Goal: Task Accomplishment & Management: Manage account settings

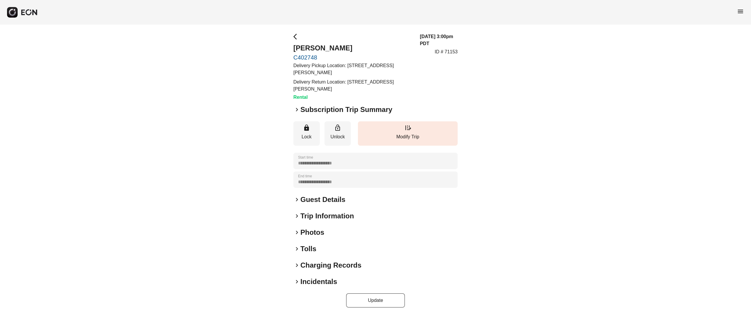
click at [316, 200] on h2 "Guest Details" at bounding box center [323, 199] width 45 height 9
drag, startPoint x: 336, startPoint y: 195, endPoint x: 329, endPoint y: 203, distance: 10.2
click at [335, 197] on h2 "Guest Details" at bounding box center [323, 199] width 45 height 9
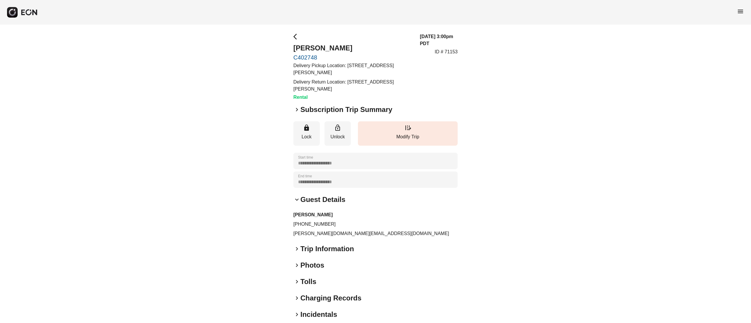
drag, startPoint x: 329, startPoint y: 203, endPoint x: 278, endPoint y: 195, distance: 51.7
click at [279, 195] on div "**********" at bounding box center [375, 187] width 751 height 325
click at [451, 171] on div "**********" at bounding box center [375, 170] width 164 height 35
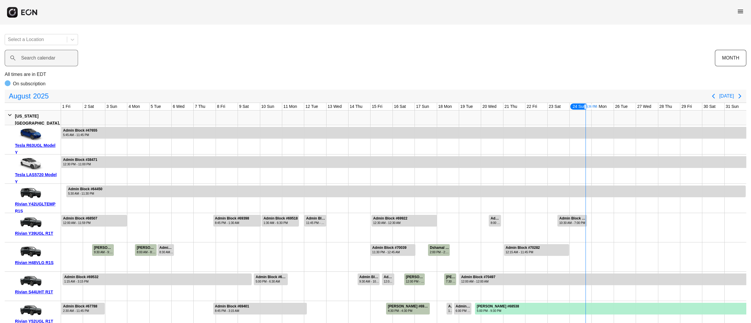
click at [53, 57] on label "Search calendar" at bounding box center [38, 58] width 34 height 7
click at [53, 57] on calendar "Search calendar" at bounding box center [41, 58] width 73 height 16
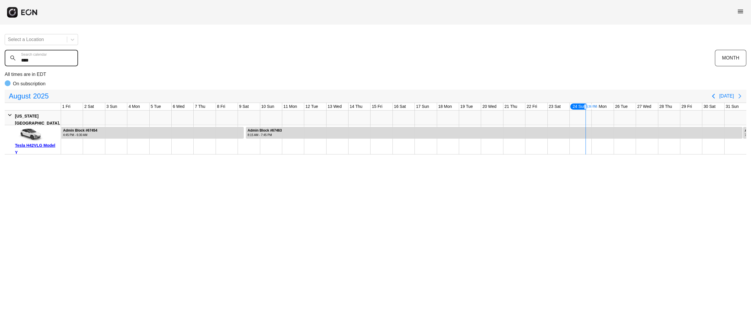
type calendar "****"
click at [740, 96] on icon "Next page" at bounding box center [740, 96] width 7 height 7
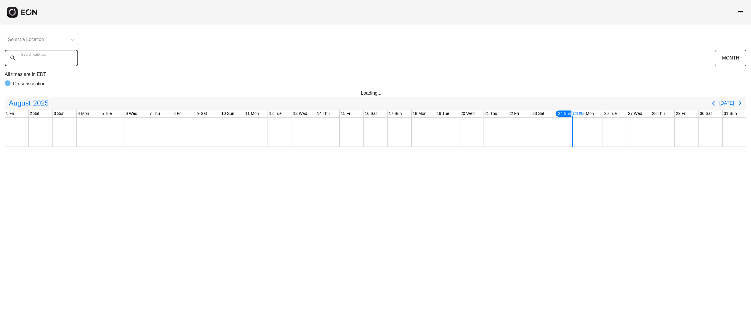
click at [41, 54] on div "Search calendar" at bounding box center [360, 58] width 711 height 16
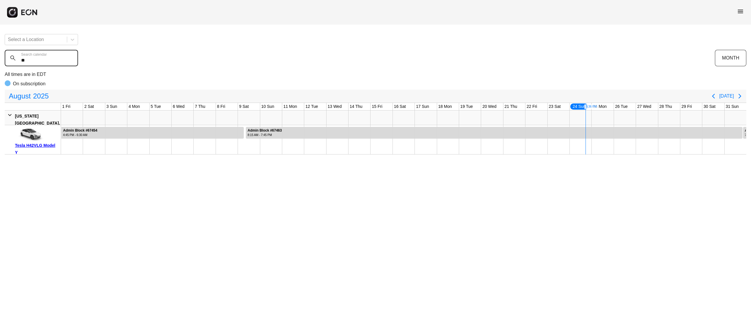
type calendar "*"
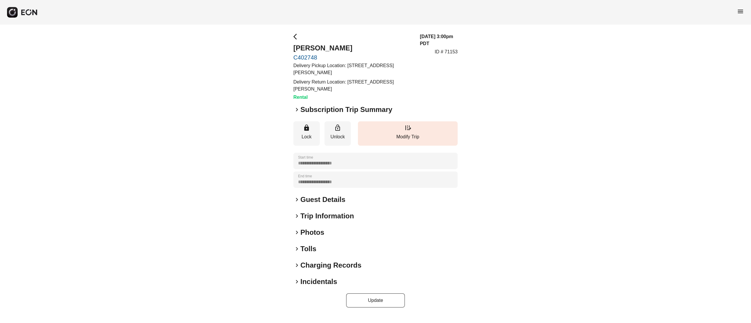
click at [313, 232] on h2 "Photos" at bounding box center [313, 232] width 24 height 9
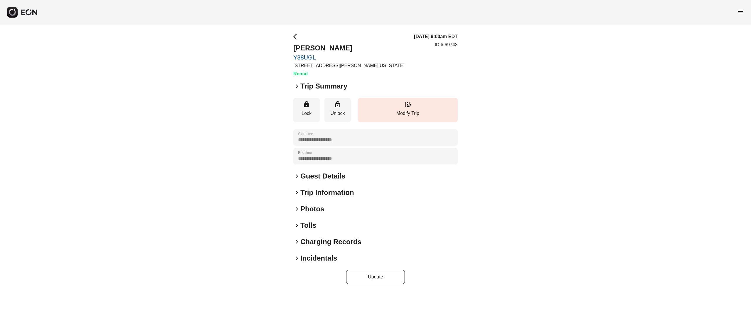
click at [308, 211] on h2 "Photos" at bounding box center [313, 209] width 24 height 9
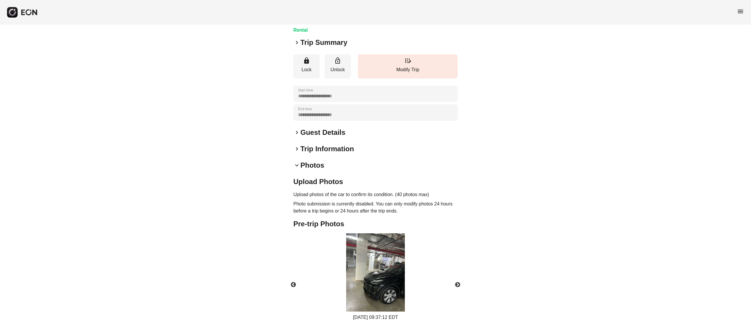
scroll to position [79, 0]
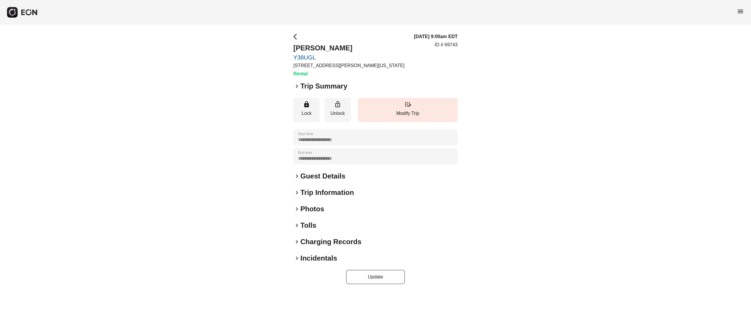
drag, startPoint x: 304, startPoint y: 204, endPoint x: 306, endPoint y: 210, distance: 6.1
click at [306, 209] on h2 "Photos" at bounding box center [313, 209] width 24 height 9
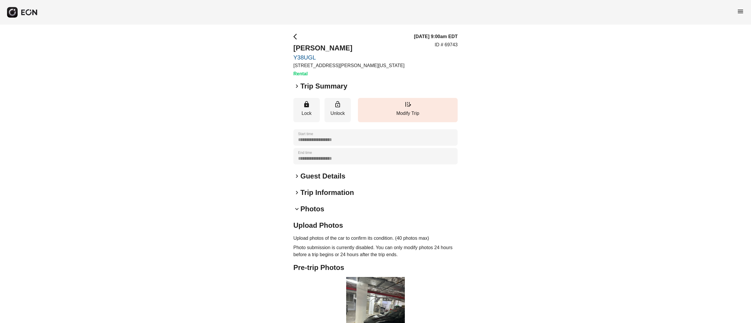
click at [307, 210] on h2 "Photos" at bounding box center [313, 209] width 24 height 9
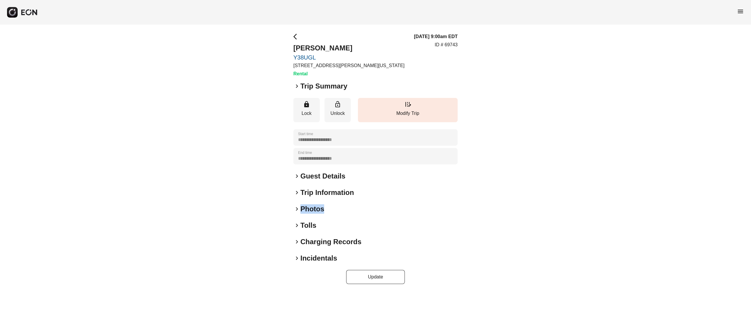
click at [307, 210] on h2 "Photos" at bounding box center [313, 209] width 24 height 9
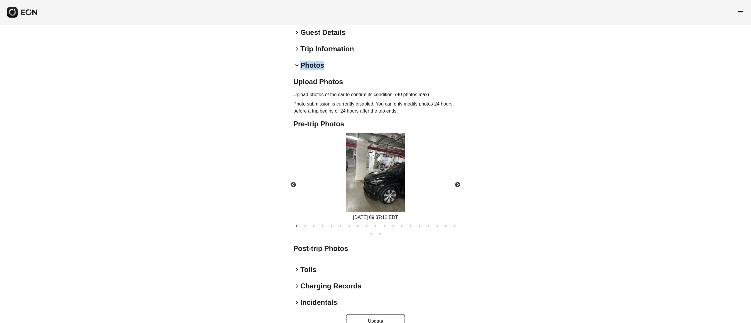
scroll to position [157, 0]
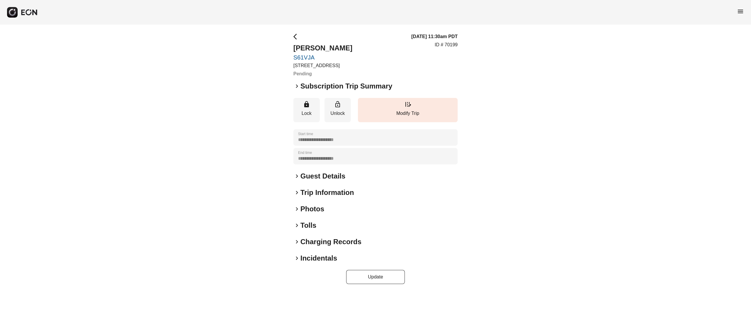
click at [313, 44] on h2 "Trevor Williams" at bounding box center [322, 47] width 59 height 9
click at [313, 50] on h2 "Trevor Williams" at bounding box center [322, 47] width 59 height 9
click at [314, 50] on h2 "Trevor Williams" at bounding box center [322, 47] width 59 height 9
copy h2 "Trevor Williams"
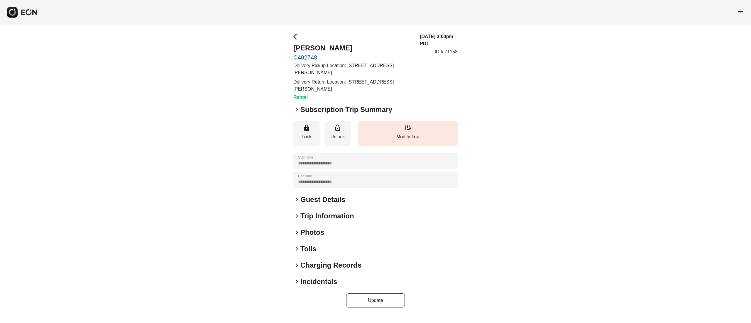
click at [319, 230] on h2 "Photos" at bounding box center [313, 232] width 24 height 9
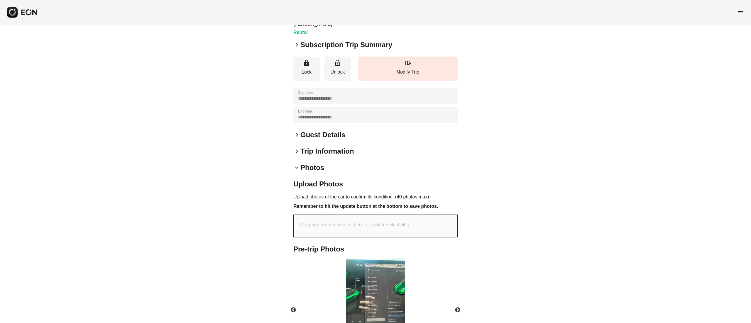
scroll to position [125, 0]
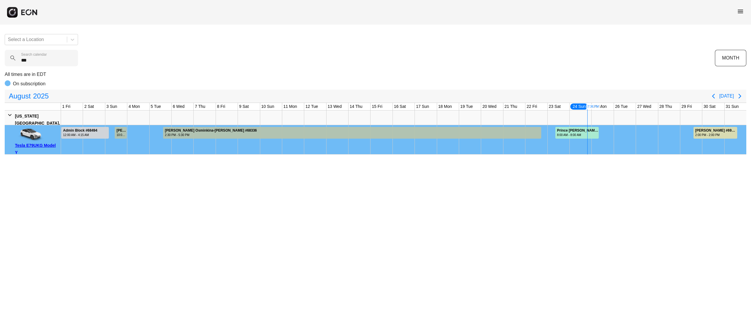
type calendar "***"
